Goal: Task Accomplishment & Management: Manage account settings

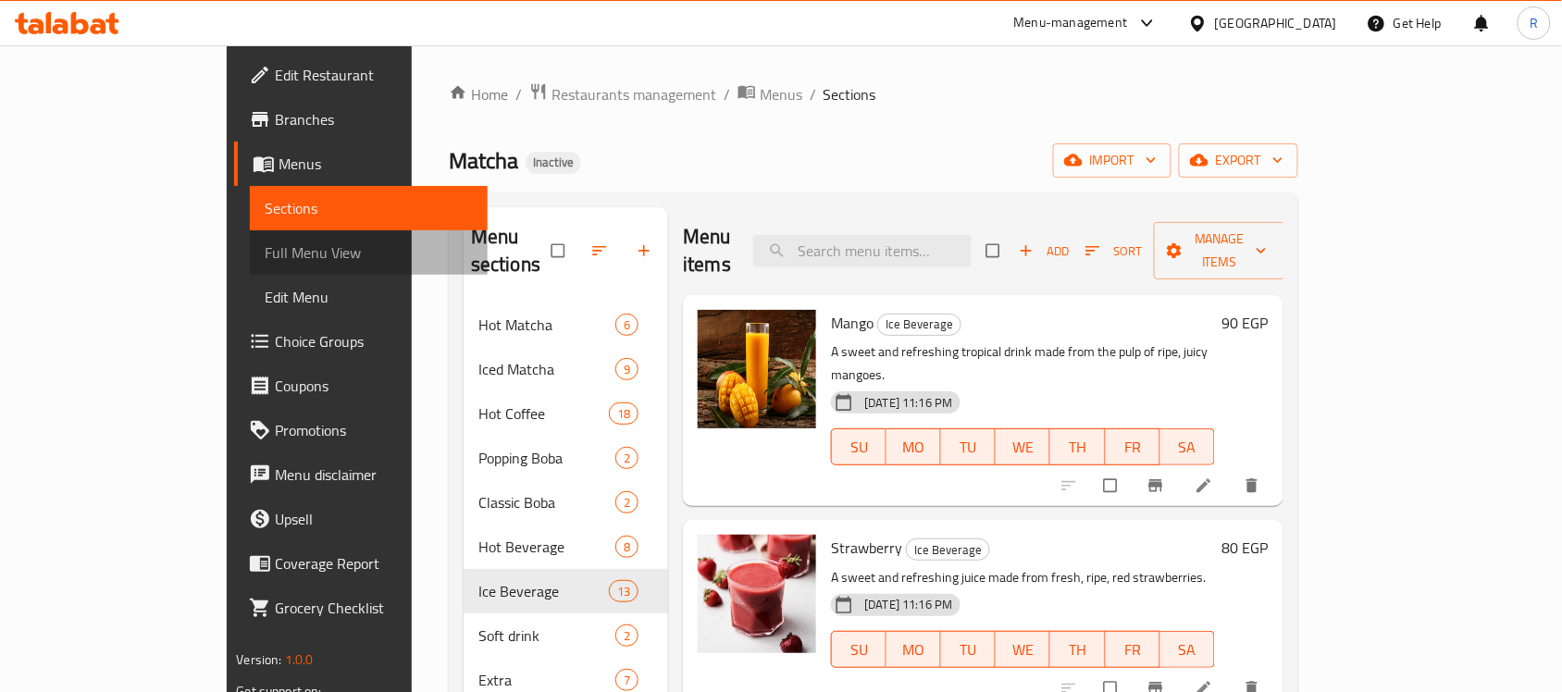
click at [265, 242] on span "Full Menu View" at bounding box center [369, 252] width 208 height 22
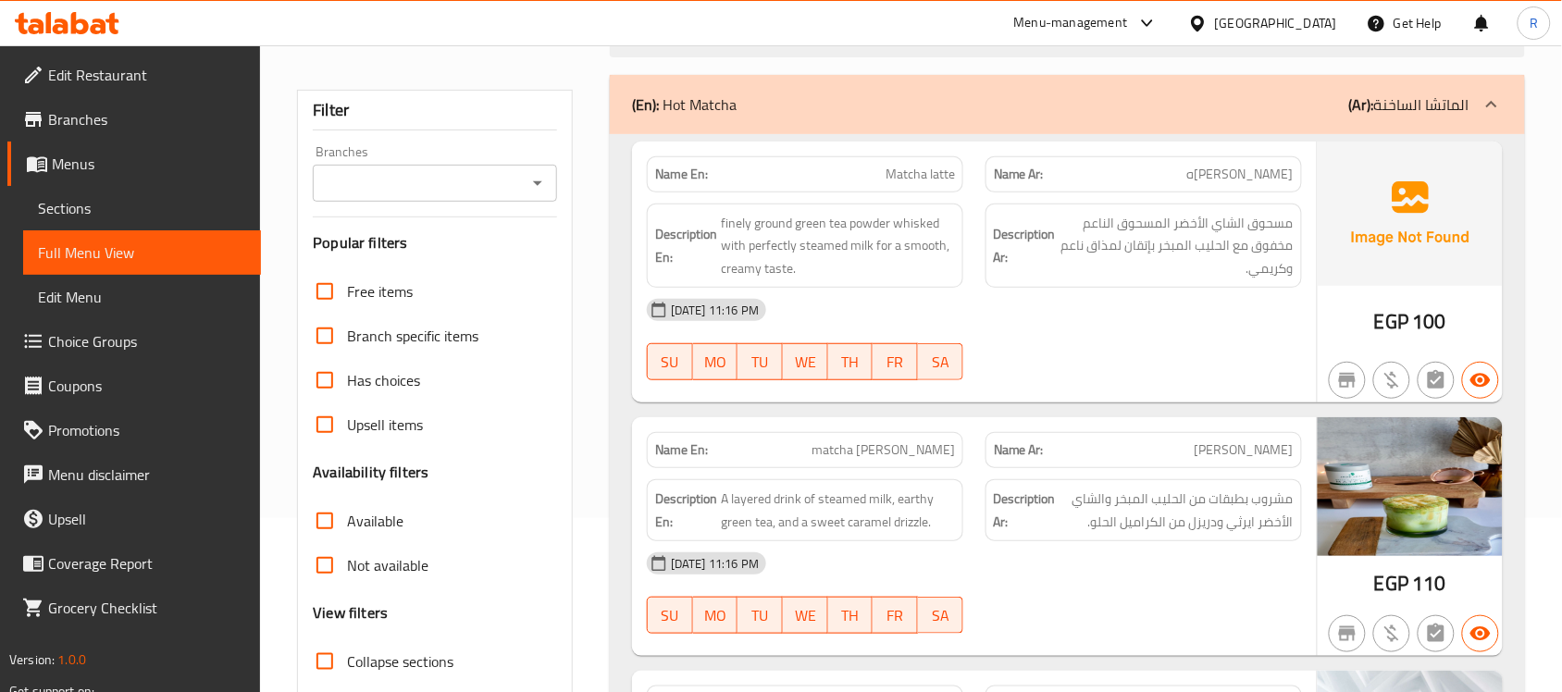
scroll to position [231, 0]
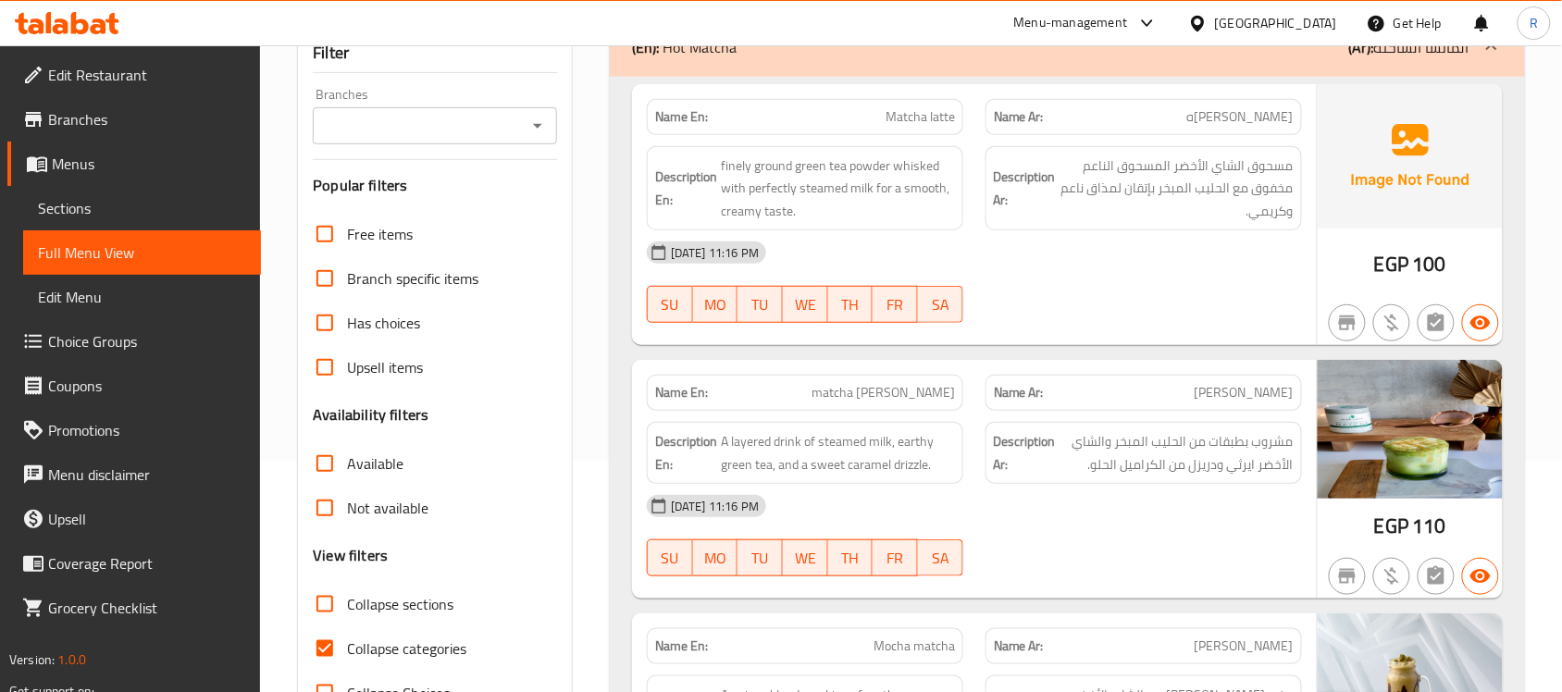
click at [88, 75] on span "Edit Restaurant" at bounding box center [147, 75] width 198 height 22
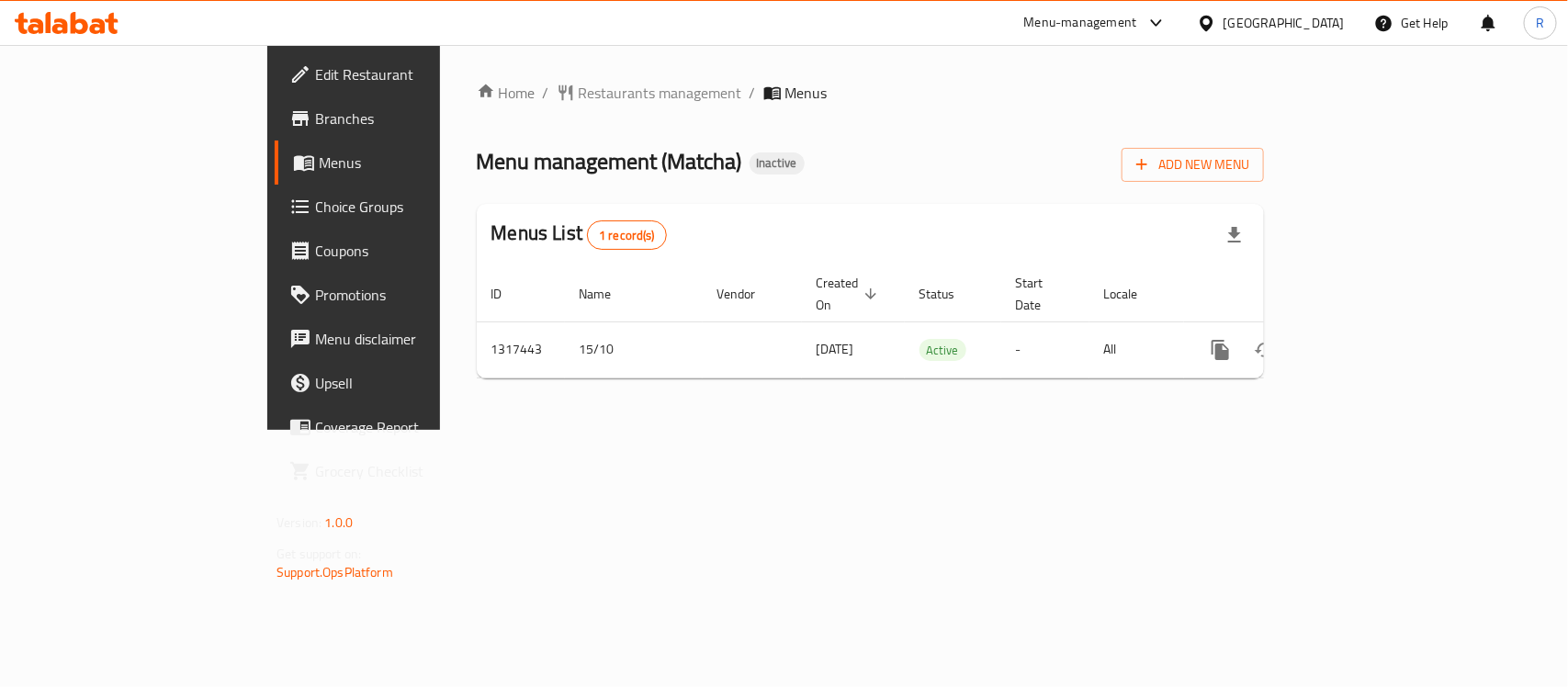
click at [315, 66] on span "Edit Restaurant" at bounding box center [414, 74] width 200 height 22
